Goal: Information Seeking & Learning: Learn about a topic

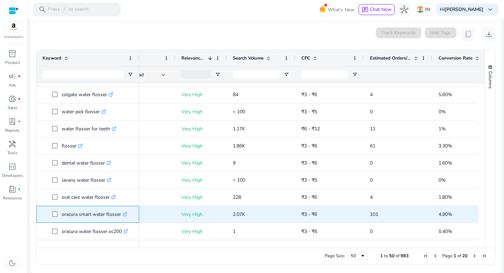
drag, startPoint x: 61, startPoint y: 214, endPoint x: 122, endPoint y: 213, distance: 60.7
click at [122, 213] on span "oracura smart water flosser .st0{fill:#2c8af8}" at bounding box center [92, 215] width 81 height 14
copy span "oracura smart water flosser"
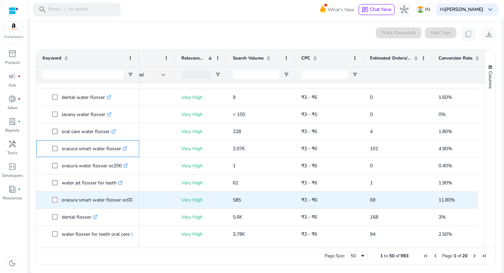
scroll to position [166, 0]
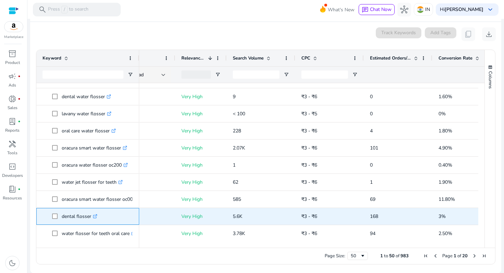
click at [62, 216] on p "dental flosser .st0{fill:#2c8af8}" at bounding box center [80, 217] width 36 height 14
drag, startPoint x: 62, startPoint y: 216, endPoint x: 91, endPoint y: 217, distance: 29.1
click at [91, 217] on p "dental flosser .st0{fill:#2c8af8}" at bounding box center [80, 217] width 36 height 14
copy p "dental flosser"
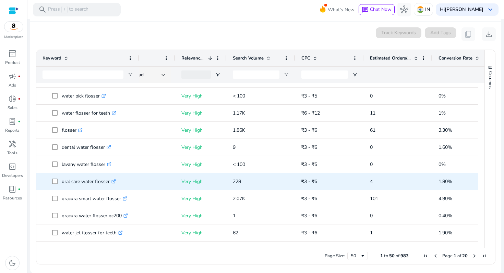
scroll to position [105, 0]
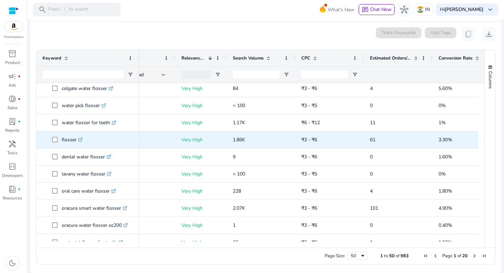
click at [68, 139] on p "flosser .st0{fill:#2c8af8}" at bounding box center [72, 140] width 21 height 14
copy p "flosser"
